Goal: Book appointment/travel/reservation

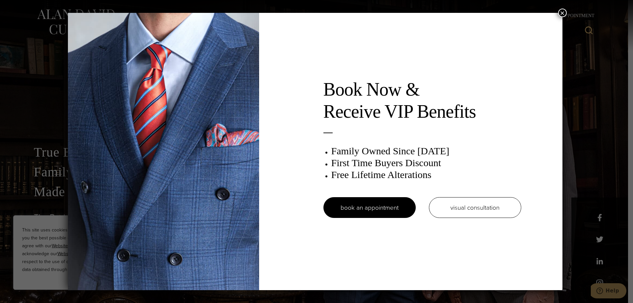
click at [558, 13] on div "Book Now & Receive VIP Benefits Family Owned Since 1913 First Time Buyers Disco…" at bounding box center [315, 151] width 494 height 277
click at [561, 13] on button "×" at bounding box center [562, 13] width 9 height 9
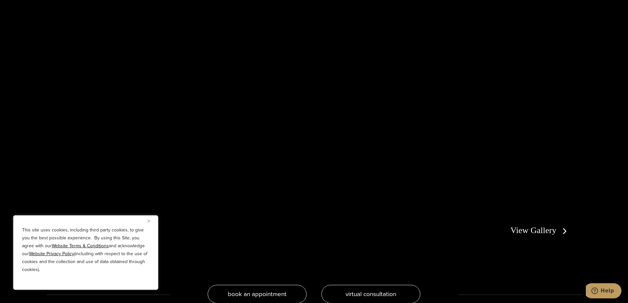
scroll to position [1384, 0]
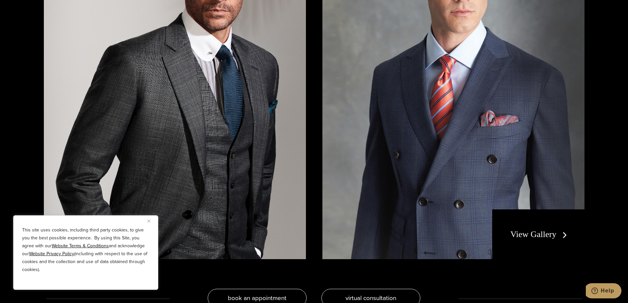
click at [528, 230] on link "View Gallery" at bounding box center [539, 234] width 59 height 10
click at [528, 234] on link "View Gallery" at bounding box center [539, 234] width 59 height 10
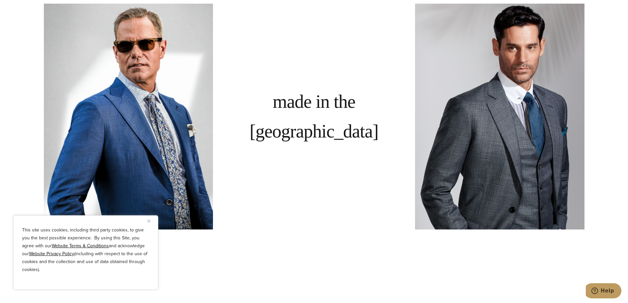
scroll to position [593, 0]
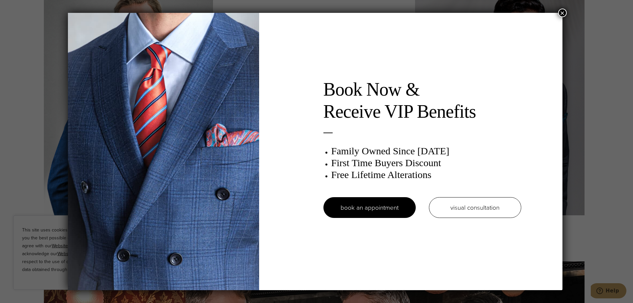
click at [569, 9] on div "Book Now & Receive VIP Benefits Family Owned Since 1913 First Time Buyers Disco…" at bounding box center [316, 151] width 633 height 303
